Goal: Book appointment/travel/reservation

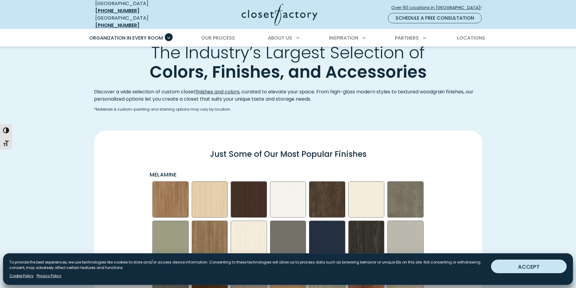
click at [539, 266] on button "ACCEPT" at bounding box center [529, 267] width 76 height 14
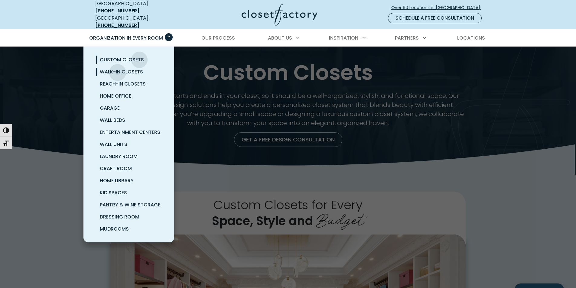
click at [118, 68] on span "Walk-In Closets" at bounding box center [121, 71] width 43 height 7
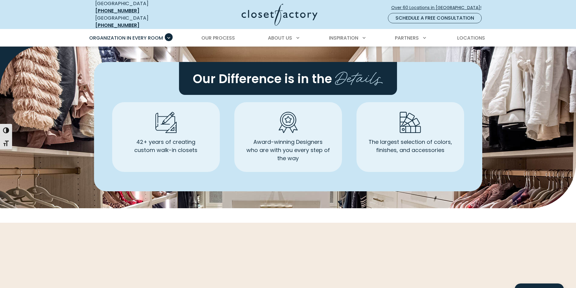
scroll to position [1747, 0]
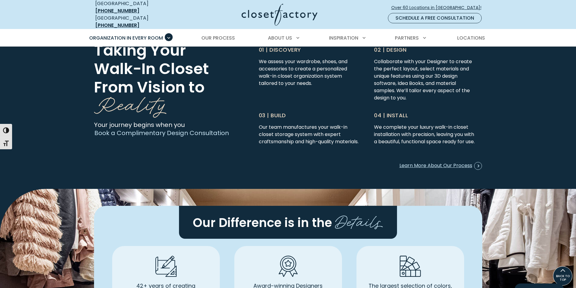
click at [156, 130] on link "Book a Complimentary Design Consultation" at bounding box center [161, 133] width 135 height 8
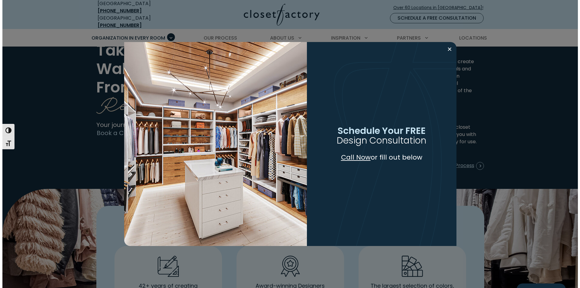
scroll to position [1603, 0]
